Goal: Task Accomplishment & Management: Complete application form

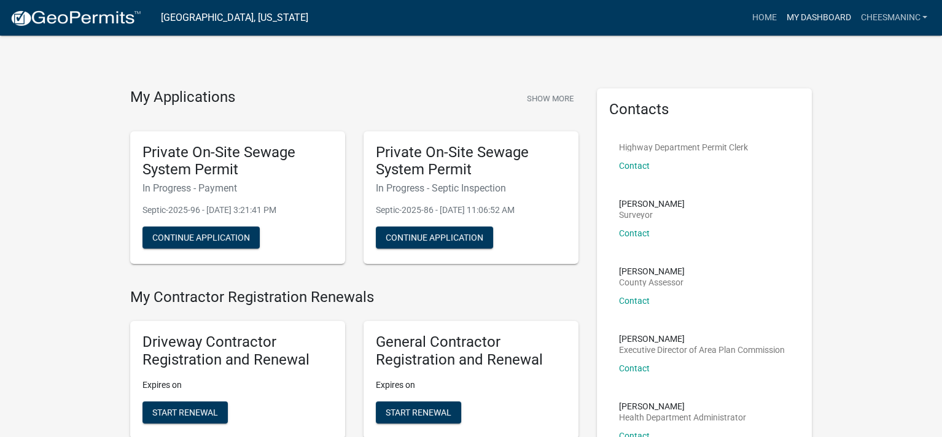
click at [806, 17] on link "My Dashboard" at bounding box center [818, 17] width 74 height 23
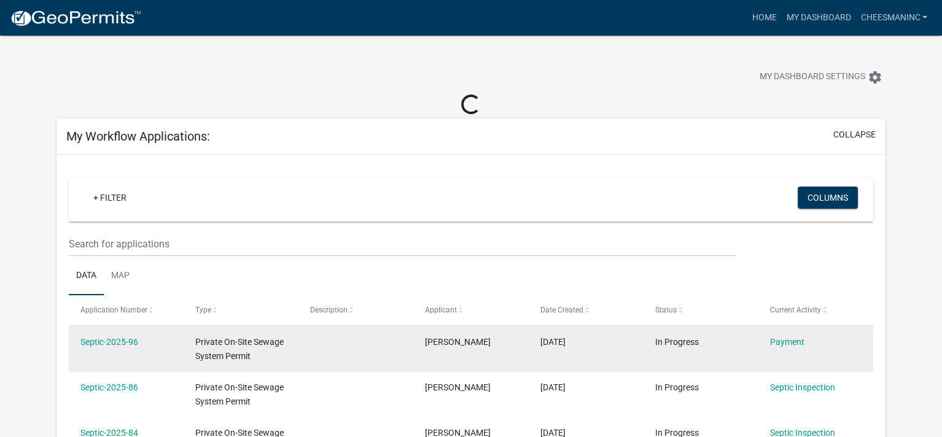
click at [123, 349] on datatable-body-cell "Septic-2025-96" at bounding box center [126, 348] width 115 height 45
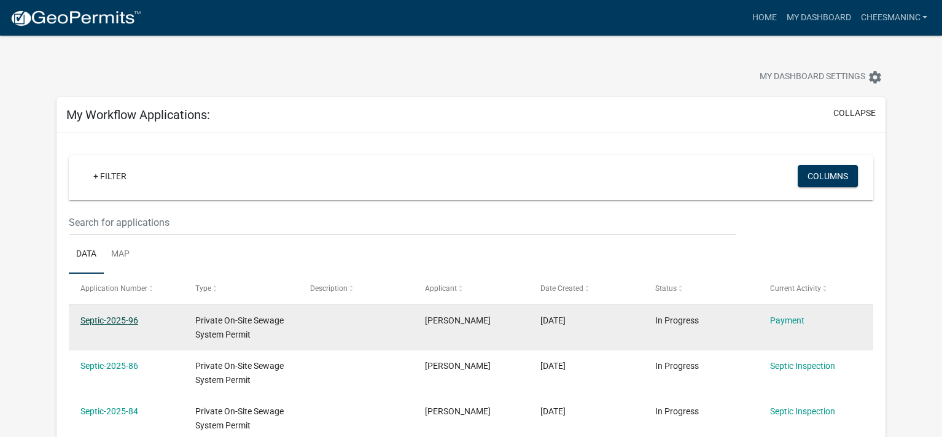
click at [114, 325] on div "Septic-2025-96" at bounding box center [126, 321] width 92 height 14
click at [799, 323] on link "Payment" at bounding box center [787, 321] width 34 height 10
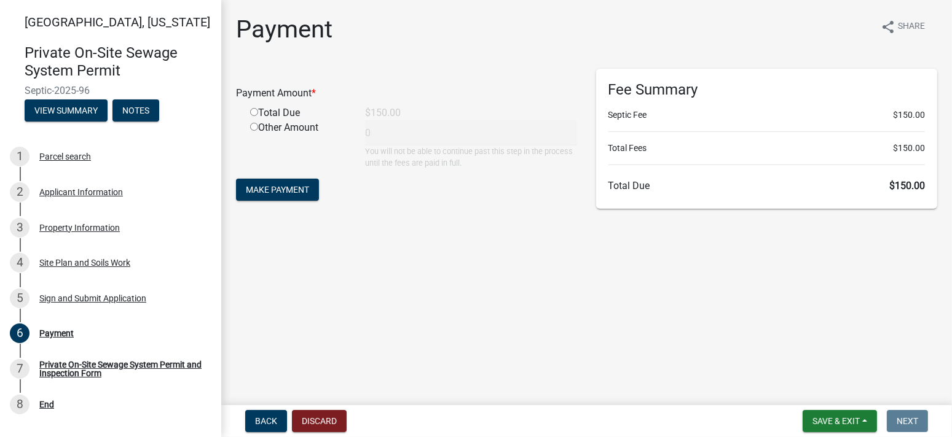
click at [251, 109] on input "radio" at bounding box center [254, 112] width 8 height 8
radio input "true"
type input "150"
click at [283, 187] on span "Make Payment" at bounding box center [277, 190] width 63 height 10
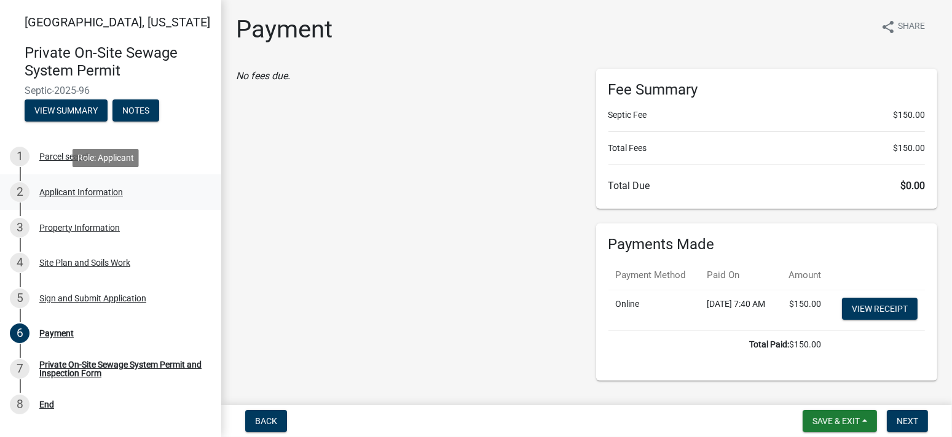
click at [71, 189] on div "Applicant Information" at bounding box center [81, 192] width 84 height 9
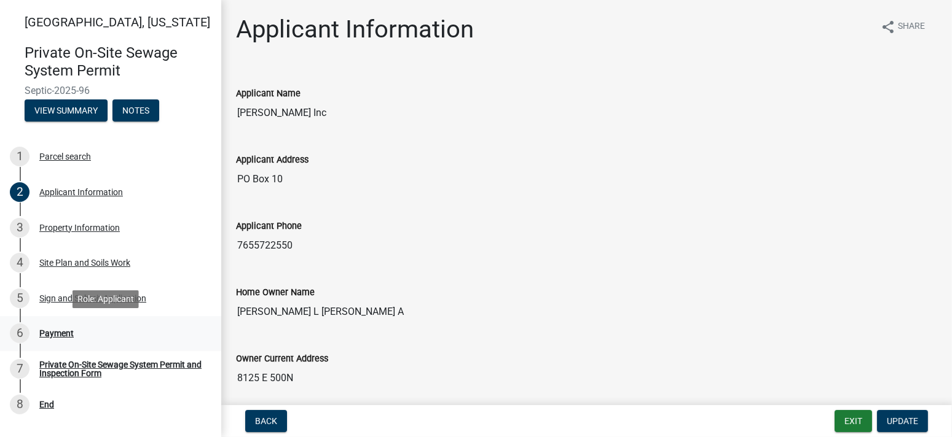
click at [58, 330] on div "Payment" at bounding box center [56, 333] width 34 height 9
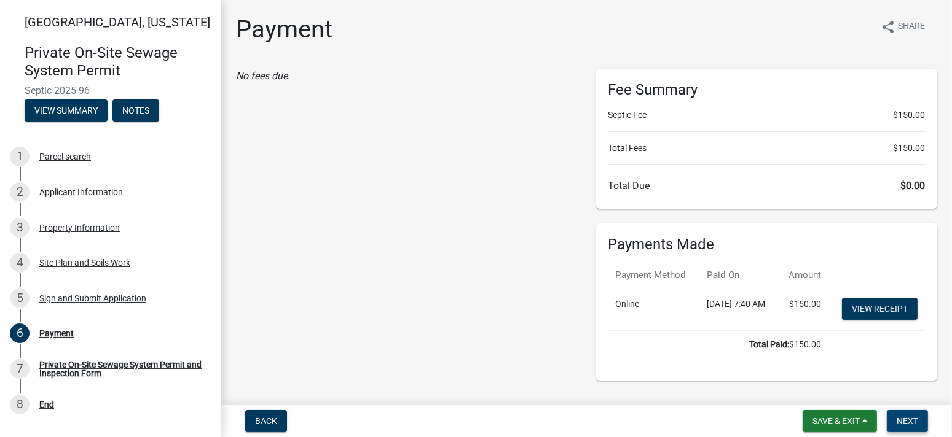
click at [907, 422] on span "Next" at bounding box center [907, 422] width 22 height 10
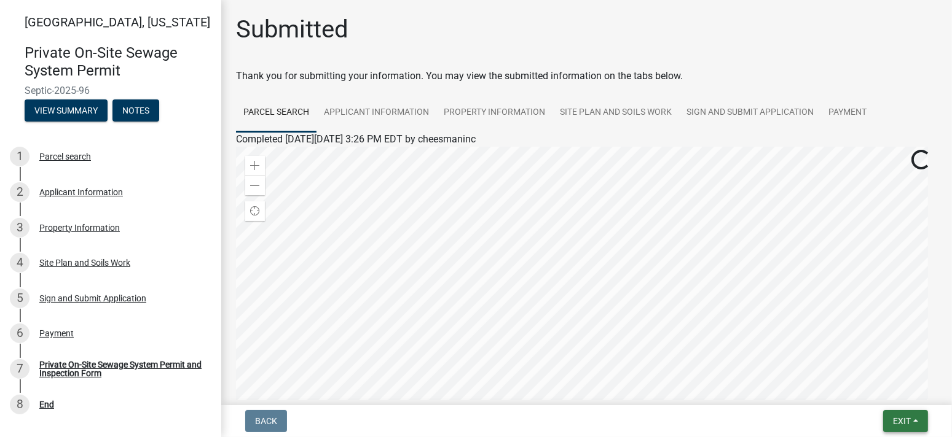
click at [915, 423] on button "Exit" at bounding box center [905, 421] width 45 height 22
click at [880, 386] on button "Save & Exit" at bounding box center [878, 389] width 98 height 29
